Goal: Information Seeking & Learning: Learn about a topic

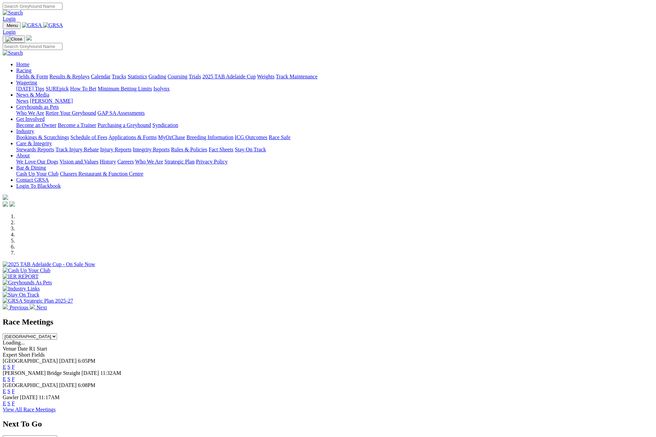
scroll to position [163, 0]
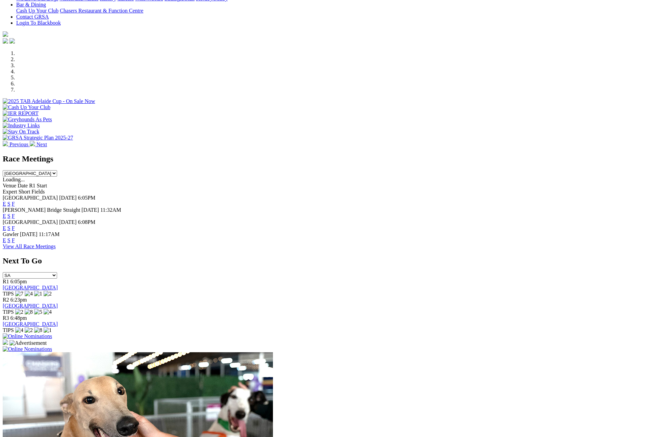
click at [57, 170] on select "South Australia New South Wales Northern Territory Queensland Tasmania Victoria…" at bounding box center [30, 173] width 54 height 6
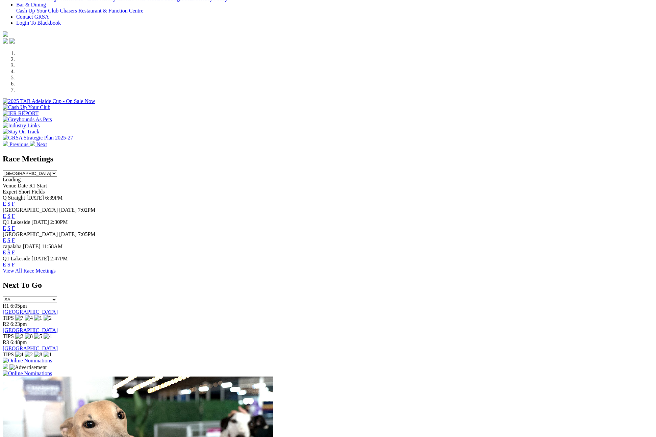
click at [15, 249] on link "F" at bounding box center [13, 252] width 3 height 6
click at [57, 170] on select "South Australia New South Wales Northern Territory Queensland Tasmania Victoria…" at bounding box center [30, 173] width 54 height 6
select select "SA"
click at [57, 170] on select "South Australia New South Wales Northern Territory Queensland Tasmania Victoria…" at bounding box center [30, 173] width 54 height 6
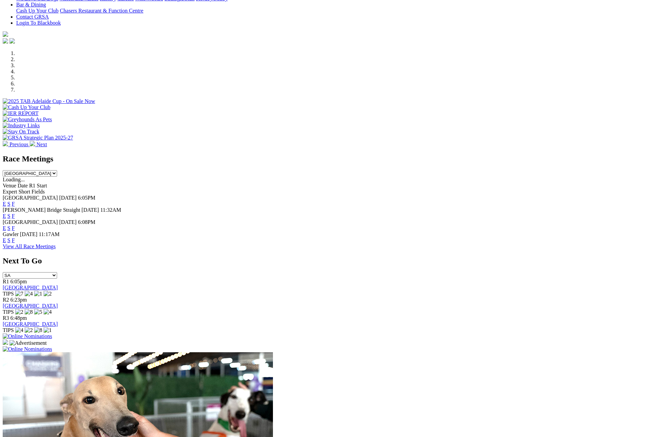
click at [15, 237] on link "F" at bounding box center [13, 240] width 3 height 6
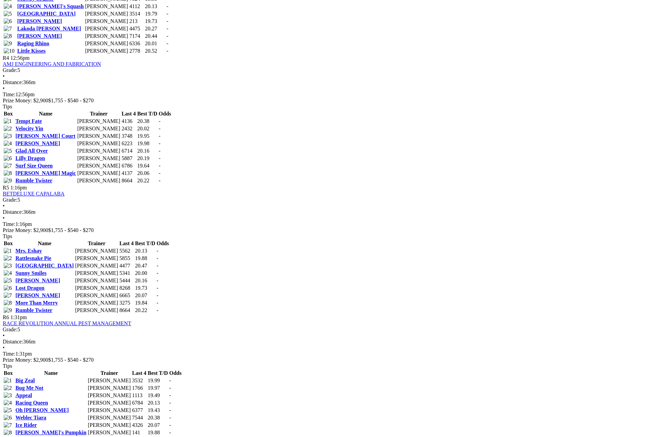
scroll to position [742, 0]
